Goal: Information Seeking & Learning: Learn about a topic

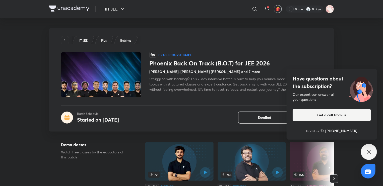
click at [372, 152] on div "Have questions about the subscription? Our expert can answer all your questions…" at bounding box center [369, 152] width 16 height 16
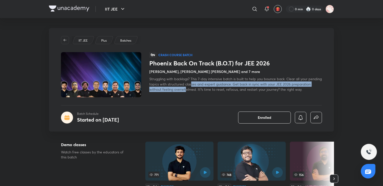
drag, startPoint x: 206, startPoint y: 83, endPoint x: 205, endPoint y: 91, distance: 8.0
click at [205, 91] on span "Struggling with backlogs? This 7-day intensive batch is built to help you bounc…" at bounding box center [235, 83] width 172 height 15
drag, startPoint x: 227, startPoint y: 89, endPoint x: 226, endPoint y: 85, distance: 4.2
click at [226, 85] on span "Struggling with backlogs? This 7-day intensive batch is built to help you bounc…" at bounding box center [235, 83] width 172 height 15
drag, startPoint x: 240, startPoint y: 89, endPoint x: 240, endPoint y: 83, distance: 5.8
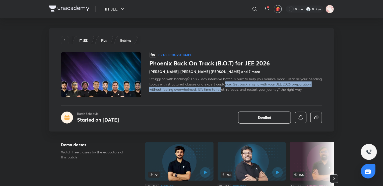
click at [240, 83] on span "Struggling with backlogs? This 7-day intensive batch is built to help you bounc…" at bounding box center [235, 83] width 172 height 15
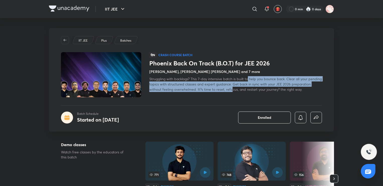
drag, startPoint x: 251, startPoint y: 87, endPoint x: 249, endPoint y: 81, distance: 6.4
click at [249, 81] on div "Struggling with backlogs? This 7-day intensive batch is built to help you bounc…" at bounding box center [235, 84] width 172 height 16
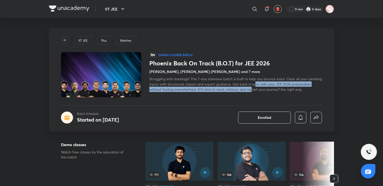
drag, startPoint x: 270, startPoint y: 90, endPoint x: 270, endPoint y: 86, distance: 3.0
click at [270, 86] on div "Struggling with backlogs? This 7-day intensive batch is built to help you bounc…" at bounding box center [235, 84] width 172 height 16
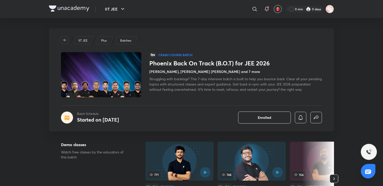
click at [281, 88] on span "Struggling with backlogs? This 7-day intensive batch is built to help you bounc…" at bounding box center [235, 83] width 172 height 15
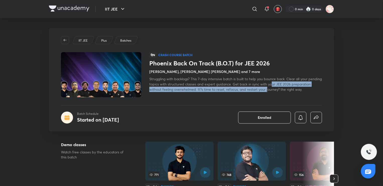
drag, startPoint x: 287, startPoint y: 89, endPoint x: 286, endPoint y: 85, distance: 4.0
click at [286, 85] on span "Struggling with backlogs? This 7-day intensive batch is built to help you bounc…" at bounding box center [235, 83] width 172 height 15
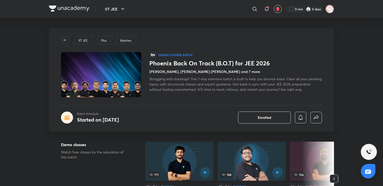
click at [293, 89] on span "Struggling with backlogs? This 7-day intensive batch is built to help you bounc…" at bounding box center [235, 83] width 172 height 15
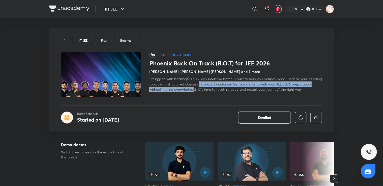
drag, startPoint x: 214, startPoint y: 85, endPoint x: 214, endPoint y: 88, distance: 2.6
click at [214, 88] on span "Struggling with backlogs? This 7-day intensive batch is built to help you bounc…" at bounding box center [235, 83] width 172 height 15
drag, startPoint x: 236, startPoint y: 90, endPoint x: 236, endPoint y: 86, distance: 4.3
click at [236, 86] on span "Struggling with backlogs? This 7-day intensive batch is built to help you bounc…" at bounding box center [235, 83] width 172 height 15
drag, startPoint x: 239, startPoint y: 88, endPoint x: 238, endPoint y: 85, distance: 3.5
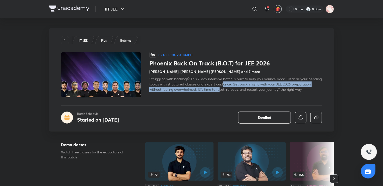
click at [238, 85] on span "Struggling with backlogs? This 7-day intensive batch is built to help you bounc…" at bounding box center [235, 83] width 172 height 15
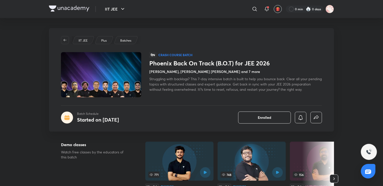
click at [259, 88] on span "Struggling with backlogs? This 7-day intensive batch is built to help you bounc…" at bounding box center [235, 83] width 172 height 15
click at [232, 87] on span "Struggling with backlogs? This 7-day intensive batch is built to help you bounc…" at bounding box center [235, 83] width 172 height 15
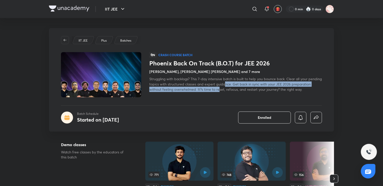
drag, startPoint x: 240, startPoint y: 83, endPoint x: 240, endPoint y: 88, distance: 5.3
click at [240, 88] on span "Struggling with backlogs? This 7-day intensive batch is built to help you bounc…" at bounding box center [235, 83] width 172 height 15
drag, startPoint x: 251, startPoint y: 90, endPoint x: 249, endPoint y: 84, distance: 5.8
click at [249, 84] on span "Struggling with backlogs? This 7-day intensive batch is built to help you bounc…" at bounding box center [235, 83] width 172 height 15
drag, startPoint x: 261, startPoint y: 89, endPoint x: 259, endPoint y: 85, distance: 4.5
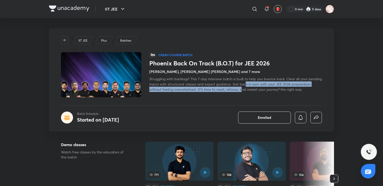
click at [259, 85] on span "Struggling with backlogs? This 7-day intensive batch is built to help you bounc…" at bounding box center [235, 83] width 172 height 15
drag, startPoint x: 272, startPoint y: 89, endPoint x: 269, endPoint y: 85, distance: 5.5
click at [269, 85] on span "Struggling with backlogs? This 7-day intensive batch is built to help you bounc…" at bounding box center [235, 83] width 172 height 15
drag, startPoint x: 290, startPoint y: 88, endPoint x: 288, endPoint y: 86, distance: 2.8
click at [288, 86] on span "Struggling with backlogs? This 7-day intensive batch is built to help you bounc…" at bounding box center [235, 83] width 172 height 15
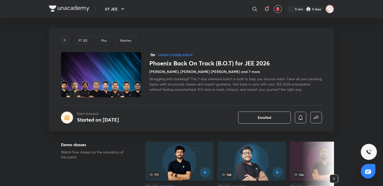
click at [293, 90] on span "Struggling with backlogs? This 7-day intensive batch is built to help you bounc…" at bounding box center [235, 83] width 172 height 15
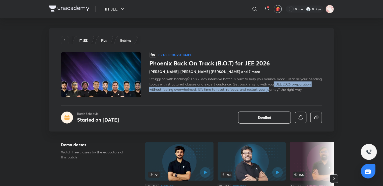
drag, startPoint x: 288, startPoint y: 90, endPoint x: 287, endPoint y: 86, distance: 3.7
click at [287, 86] on div "Struggling with backlogs? This 7-day intensive batch is built to help you bounc…" at bounding box center [235, 84] width 172 height 16
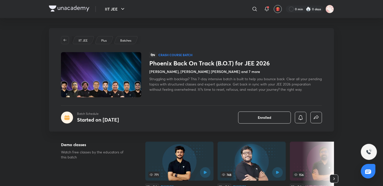
click at [291, 89] on span "Struggling with backlogs? This 7-day intensive batch is built to help you bounc…" at bounding box center [235, 83] width 172 height 15
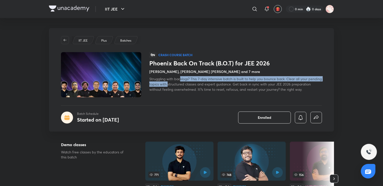
drag, startPoint x: 181, startPoint y: 79, endPoint x: 183, endPoint y: 84, distance: 5.2
click at [183, 84] on span "Struggling with backlogs? This 7-day intensive batch is built to help you bounc…" at bounding box center [235, 83] width 172 height 15
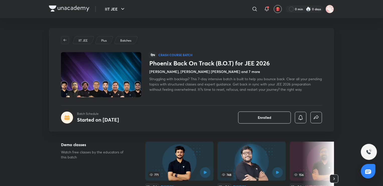
click at [186, 84] on span "Struggling with backlogs? This 7-day intensive batch is built to help you bounc…" at bounding box center [235, 83] width 172 height 15
